Goal: Find contact information: Obtain details needed to contact an individual or organization

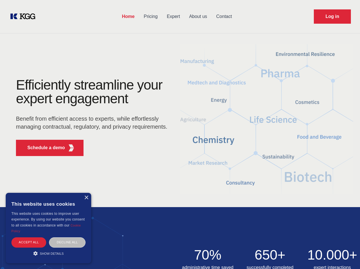
click at [180, 134] on div "Efficiently streamline your expert engagement Benefit from efficient access to …" at bounding box center [93, 119] width 173 height 82
click at [43, 148] on p "Schedule a demo" at bounding box center [46, 147] width 38 height 7
click at [86, 197] on div "× This website uses cookies This website uses cookies to improve user experienc…" at bounding box center [48, 228] width 85 height 70
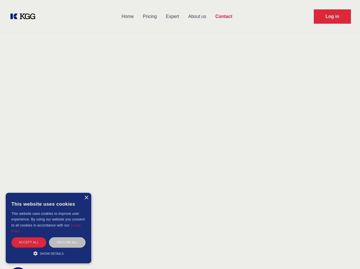
click at [29, 242] on div "Accept all" at bounding box center [28, 242] width 35 height 10
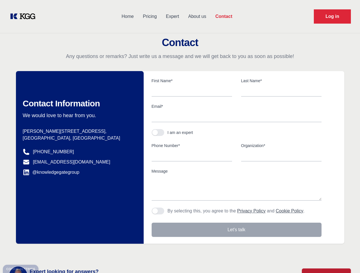
click at [67, 242] on div "Contact Information We would love to hear from you. Postal address [PERSON_NAME…" at bounding box center [80, 157] width 128 height 173
click at [48, 253] on main "Contact Any questions or remarks? Just write us a message and we will get back …" at bounding box center [180, 148] width 360 height 297
